Goal: Transaction & Acquisition: Book appointment/travel/reservation

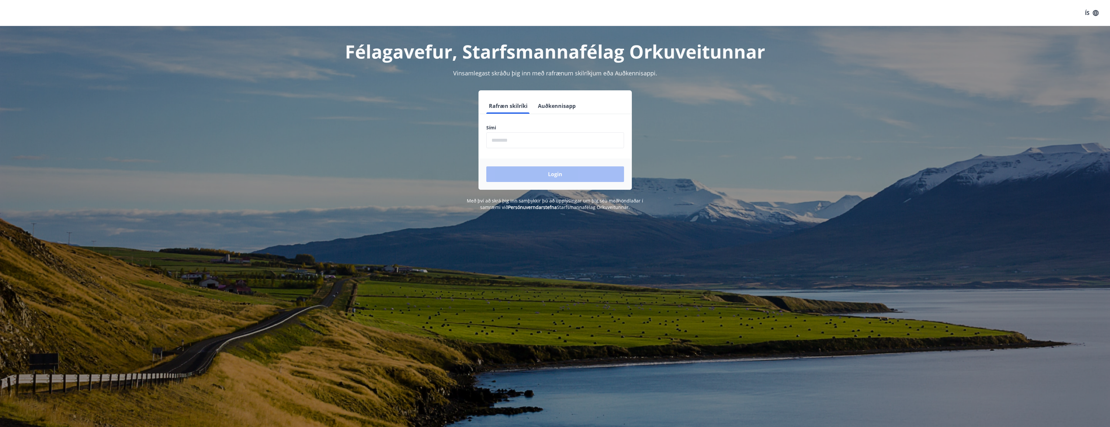
click at [503, 139] on input "phone" at bounding box center [555, 140] width 138 height 16
type input "********"
click at [561, 176] on button "Login" at bounding box center [555, 174] width 138 height 16
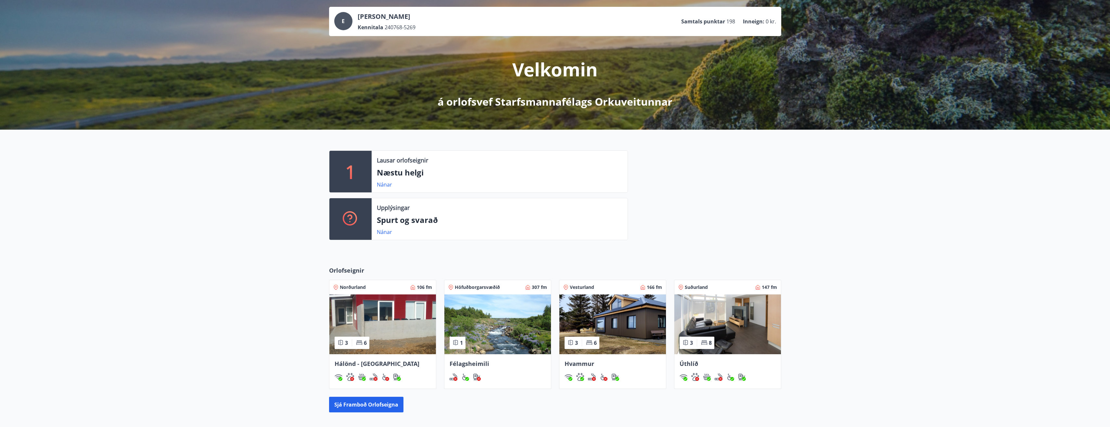
scroll to position [109, 0]
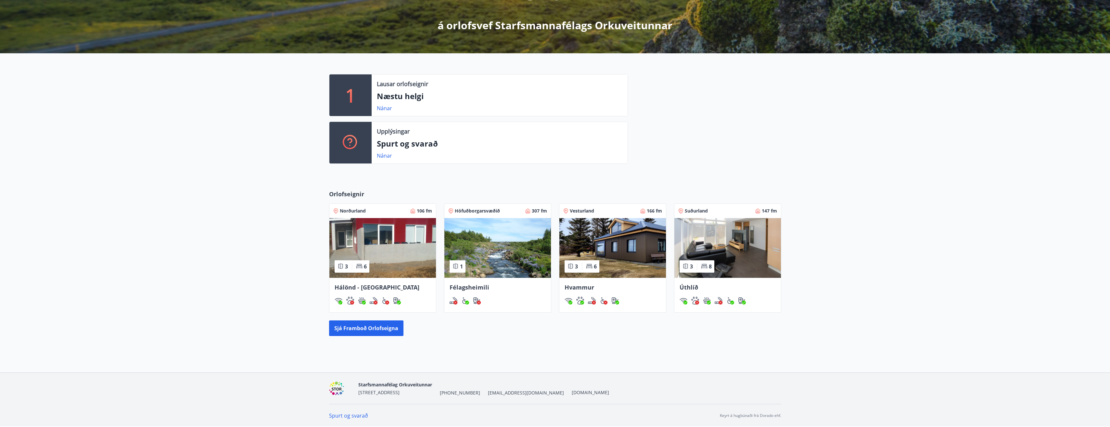
click at [352, 286] on span "Hálönd - [GEOGRAPHIC_DATA]" at bounding box center [377, 287] width 85 height 8
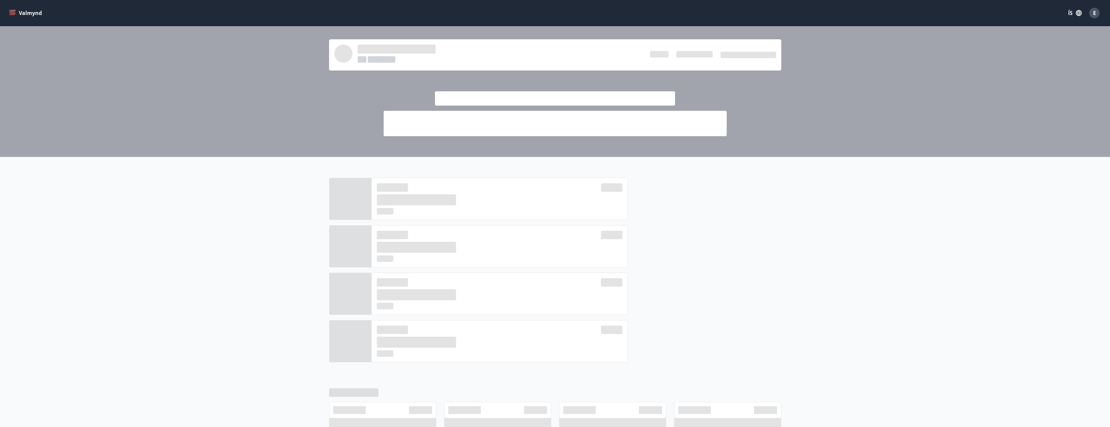
scroll to position [109, 0]
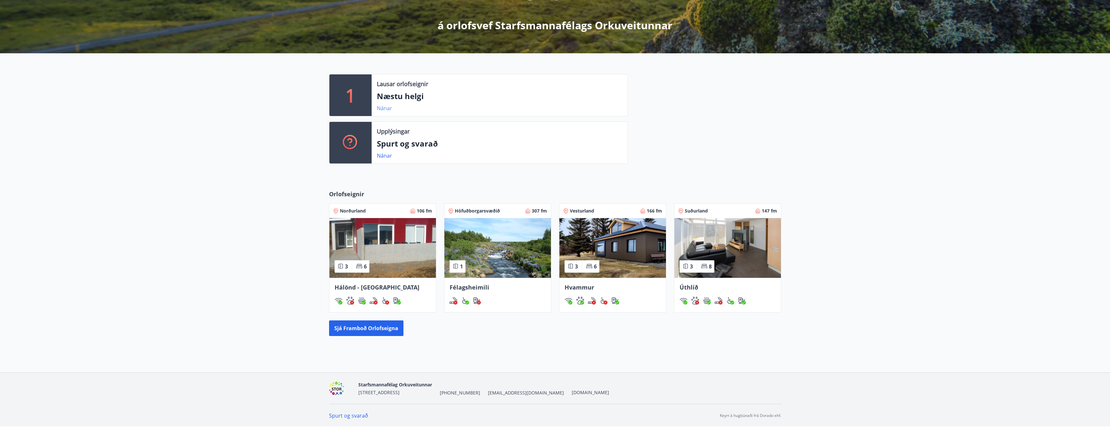
click at [385, 109] on link "Nánar" at bounding box center [384, 108] width 15 height 7
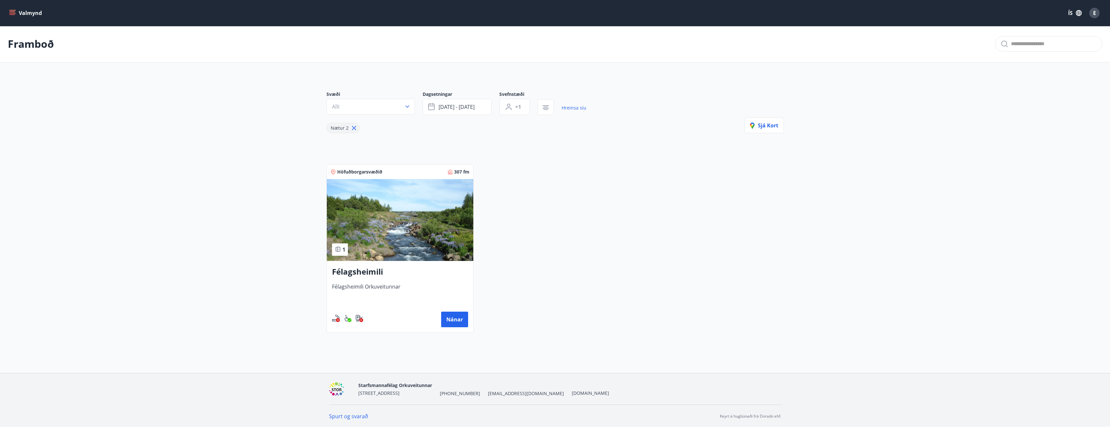
scroll to position [1, 0]
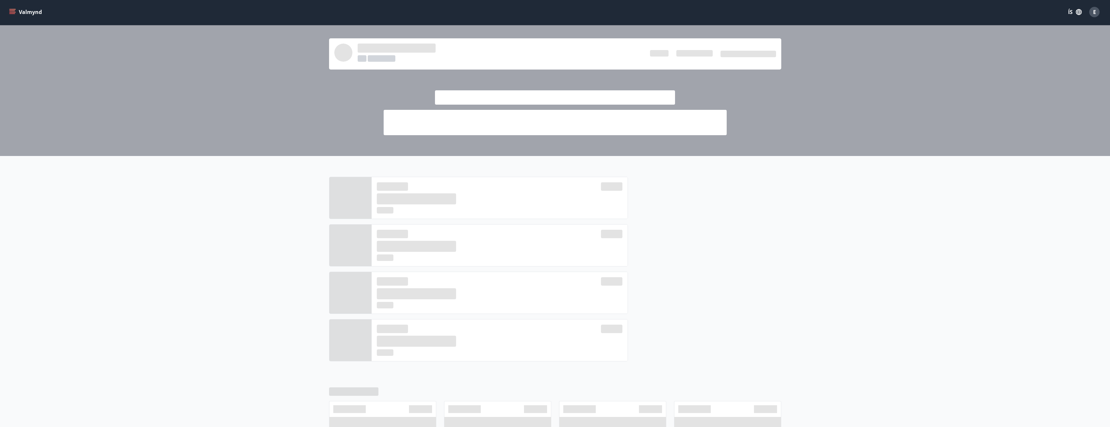
scroll to position [109, 0]
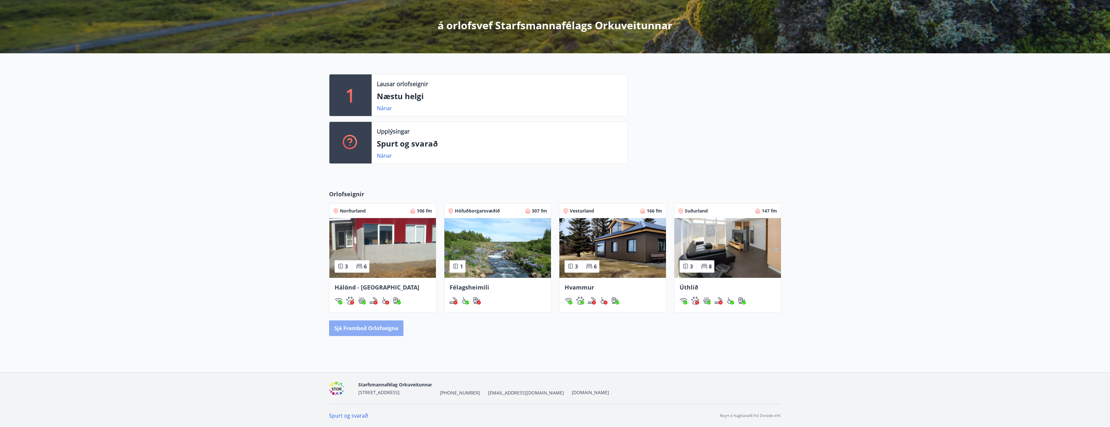
click at [381, 326] on button "Sjá framboð orlofseigna" at bounding box center [366, 328] width 74 height 16
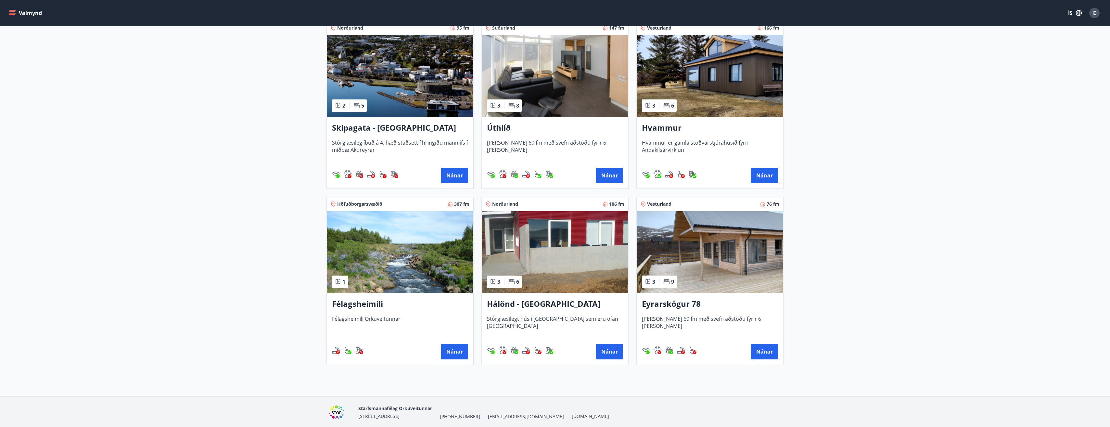
scroll to position [130, 0]
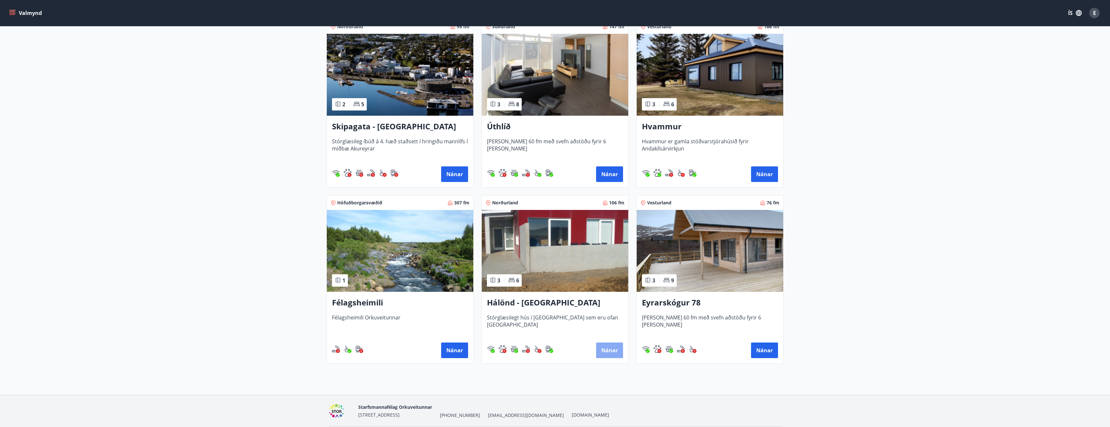
click at [609, 351] on button "Nánar" at bounding box center [609, 351] width 27 height 16
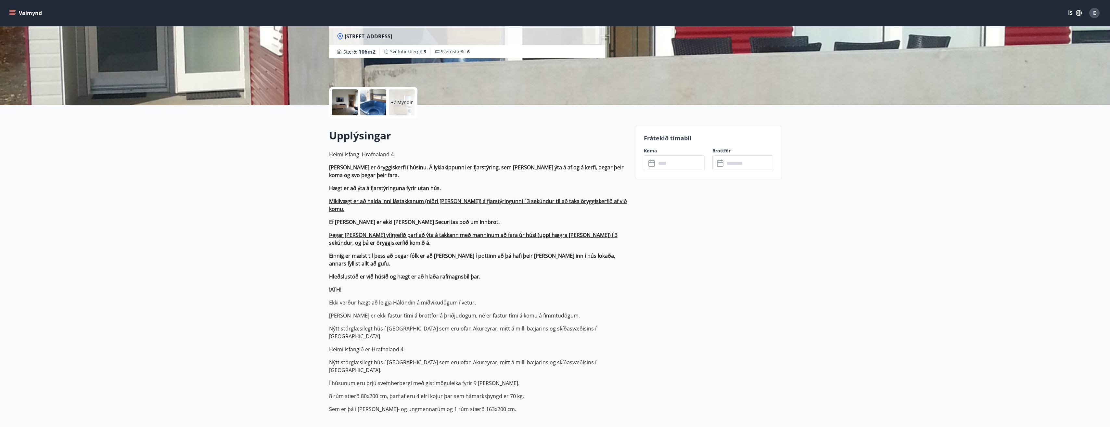
scroll to position [97, 0]
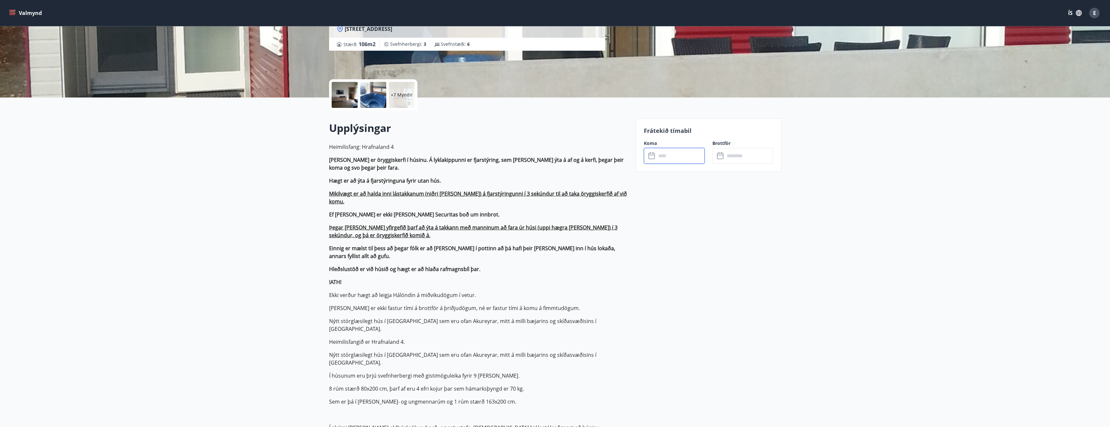
click at [671, 157] on input "text" at bounding box center [680, 156] width 48 height 16
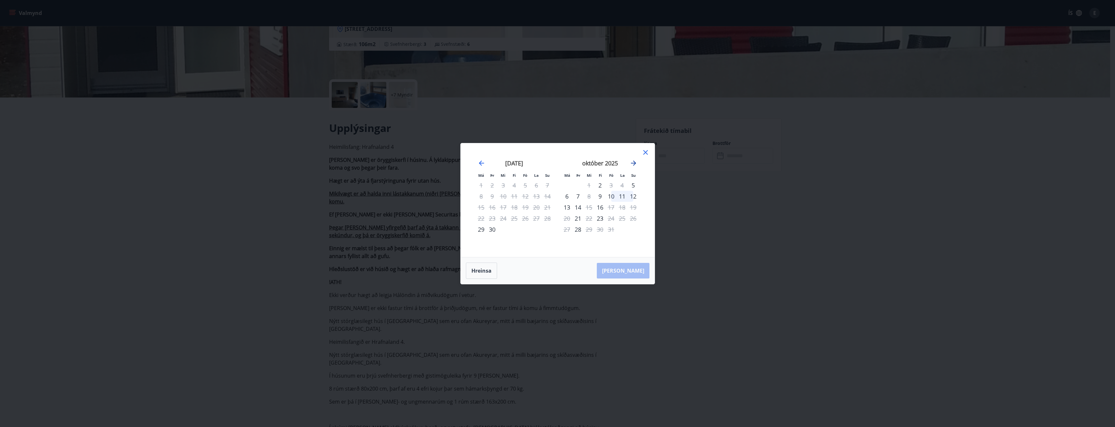
click at [634, 162] on icon "Move forward to switch to the next month." at bounding box center [634, 163] width 8 height 8
click at [513, 230] on div "29" at bounding box center [514, 229] width 11 height 11
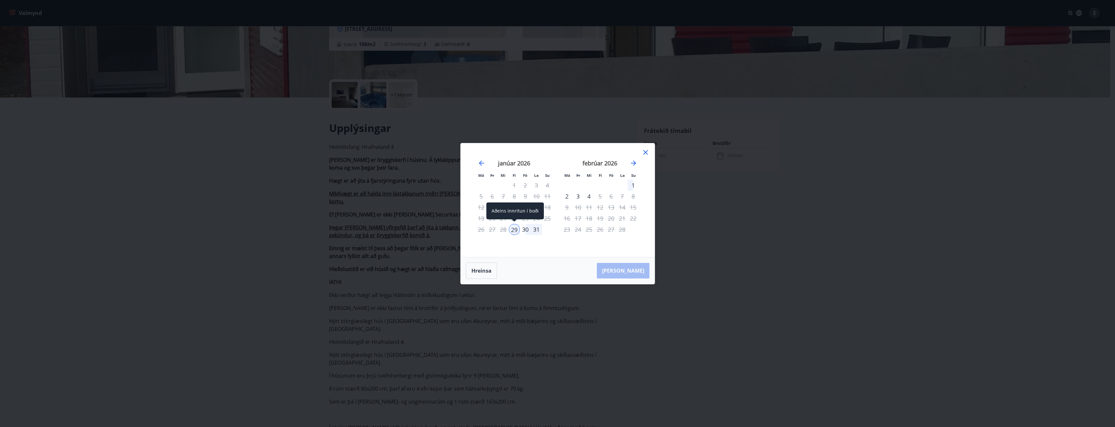
click at [516, 229] on div "29" at bounding box center [514, 229] width 11 height 11
click at [566, 197] on div "2" at bounding box center [567, 196] width 11 height 11
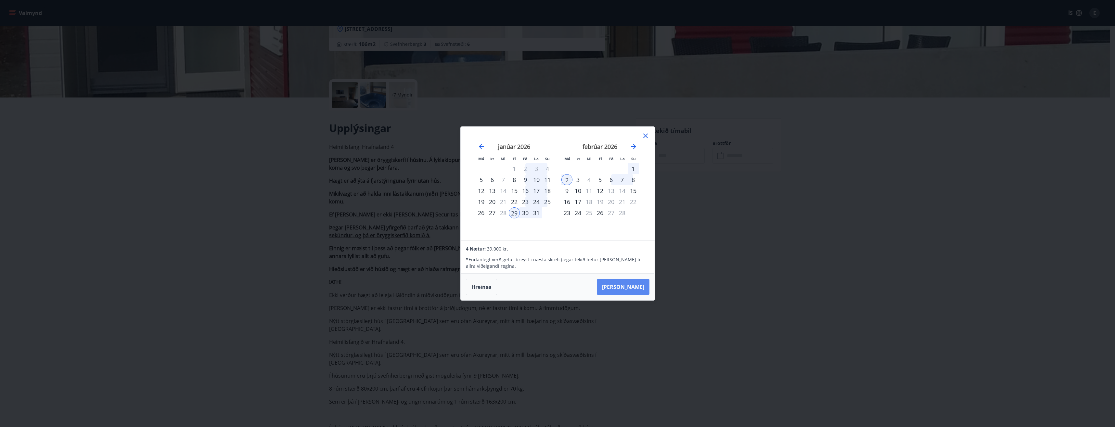
click at [636, 286] on button "[PERSON_NAME]" at bounding box center [623, 287] width 53 height 16
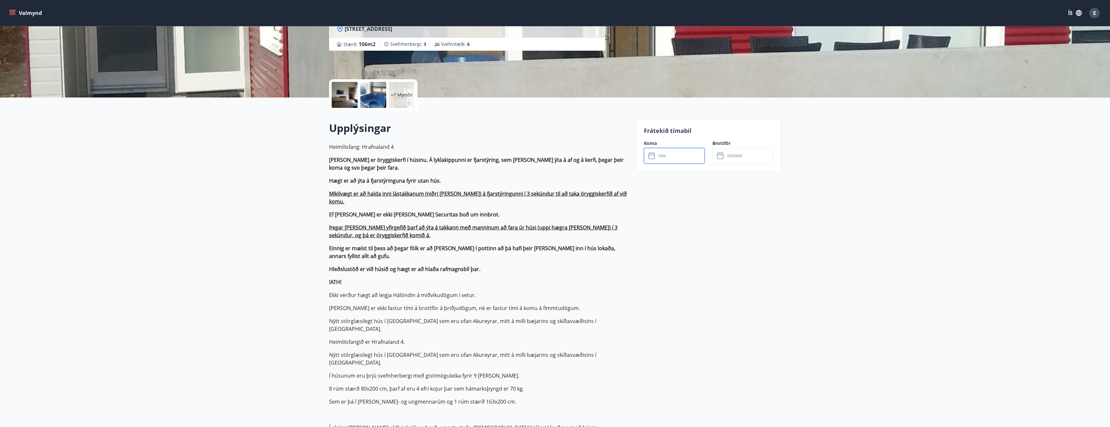
type input "******"
click at [738, 214] on button "Greiða" at bounding box center [743, 216] width 61 height 16
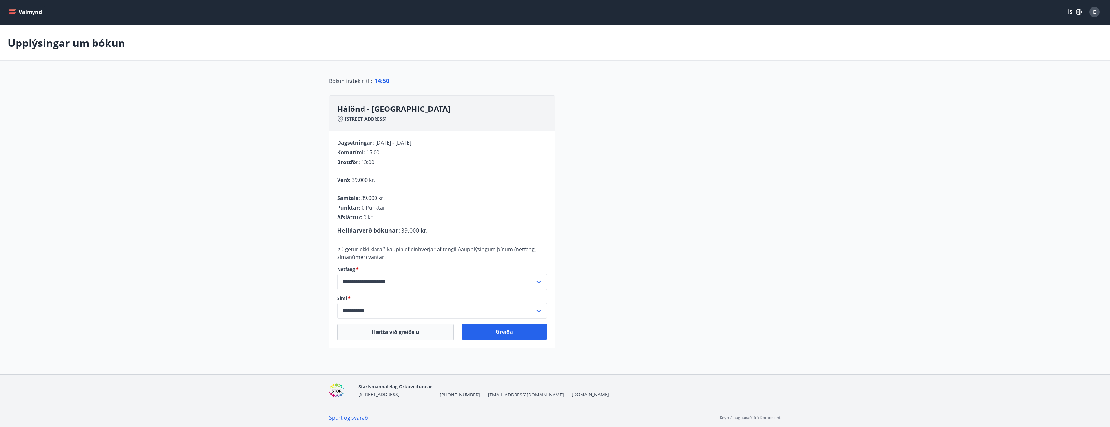
scroll to position [3, 0]
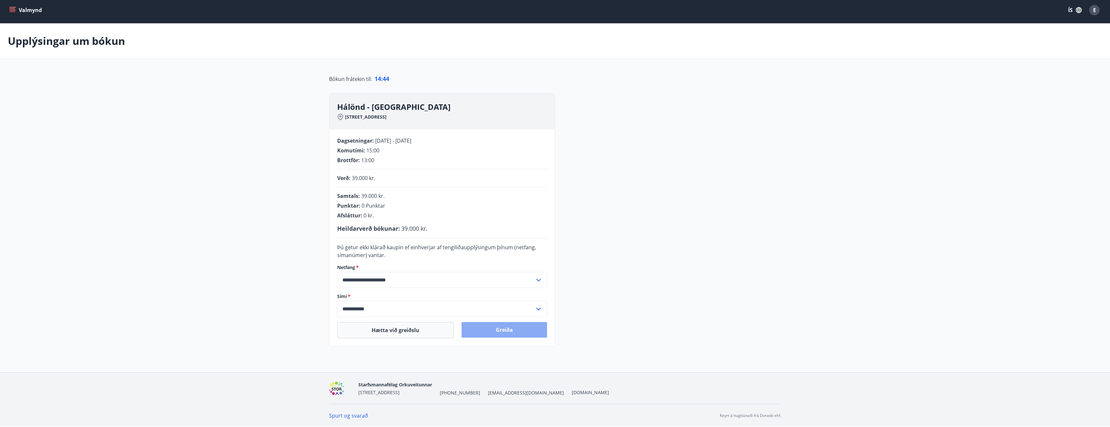
click at [508, 329] on button "Greiða" at bounding box center [504, 330] width 85 height 16
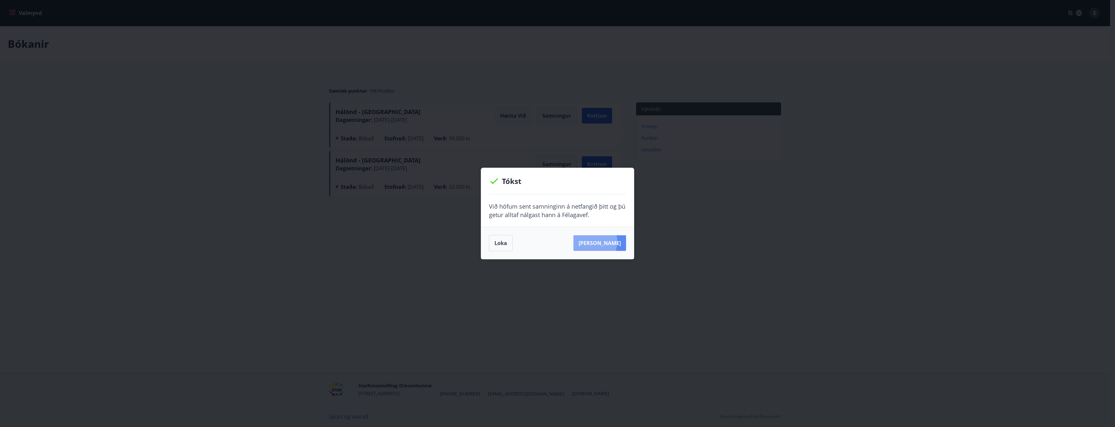
click at [599, 241] on button "Sjá samning" at bounding box center [600, 243] width 53 height 16
click at [730, 227] on div "Tókst Við höfum sent samninginn á netfangið þitt og þú getur alltaf nálgast han…" at bounding box center [557, 213] width 1115 height 427
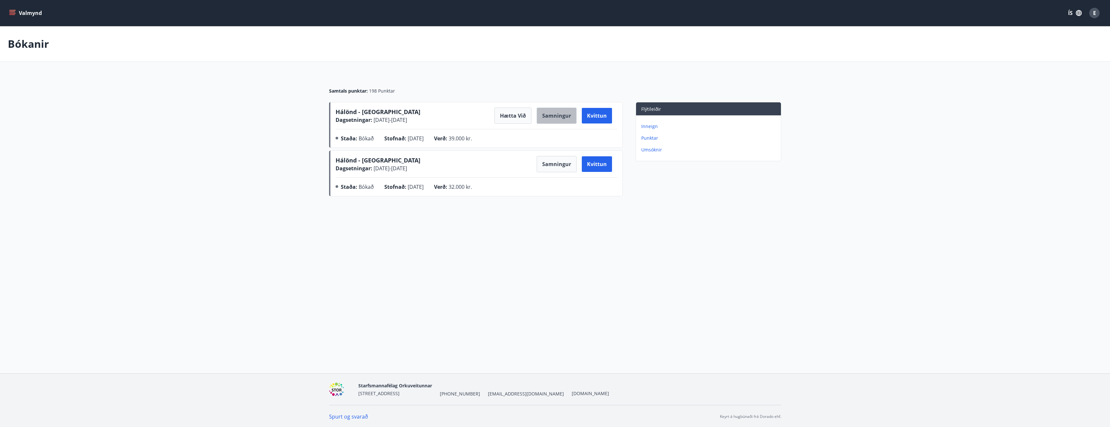
click at [565, 115] on button "Samningur" at bounding box center [557, 116] width 40 height 16
